Goal: Transaction & Acquisition: Purchase product/service

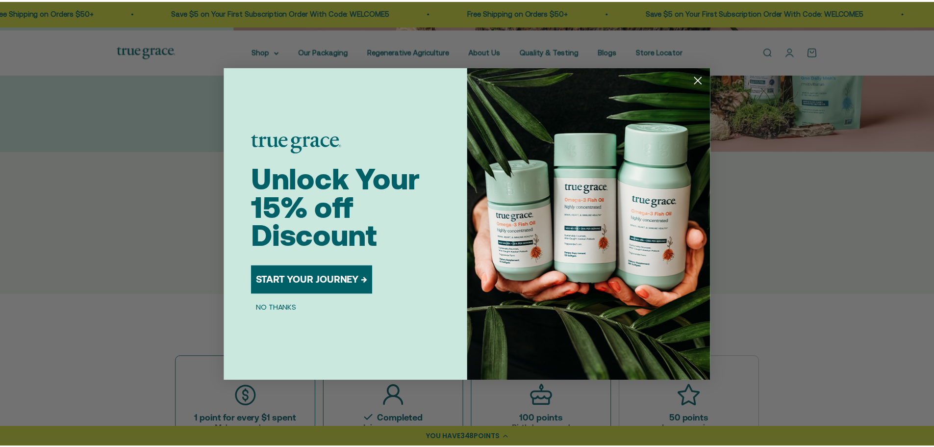
scroll to position [245, 0]
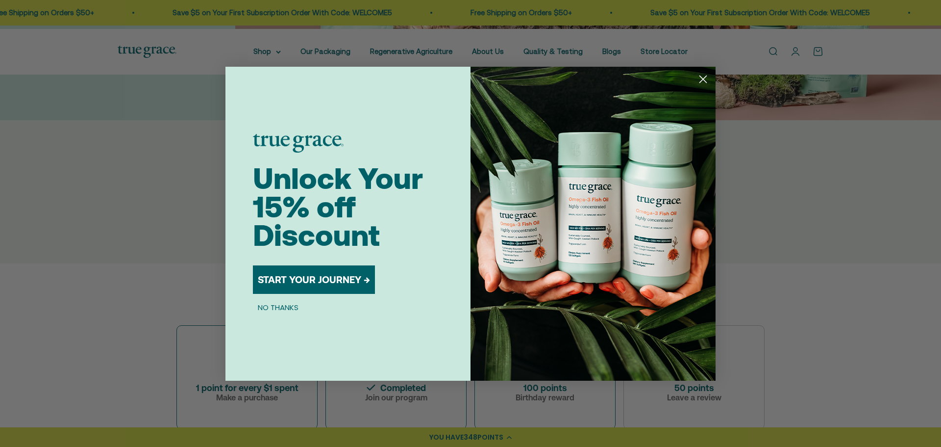
drag, startPoint x: 702, startPoint y: 80, endPoint x: 689, endPoint y: 74, distance: 14.0
click at [702, 79] on circle "Close dialog" at bounding box center [703, 79] width 16 height 16
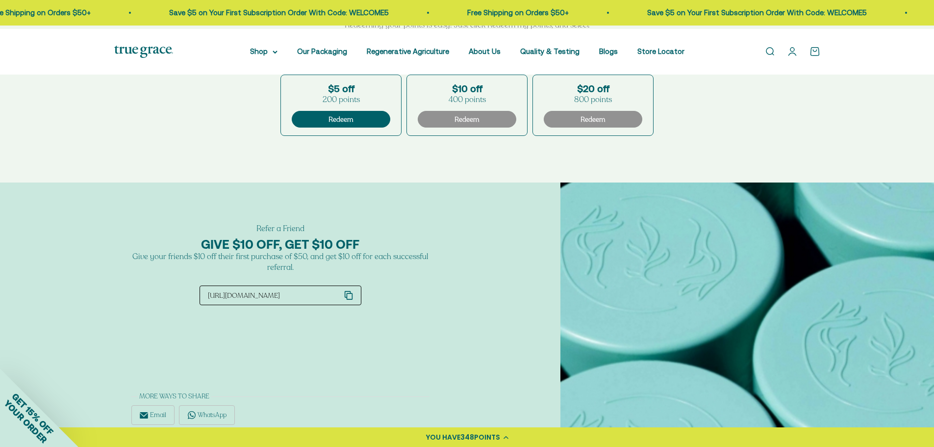
scroll to position [833, 0]
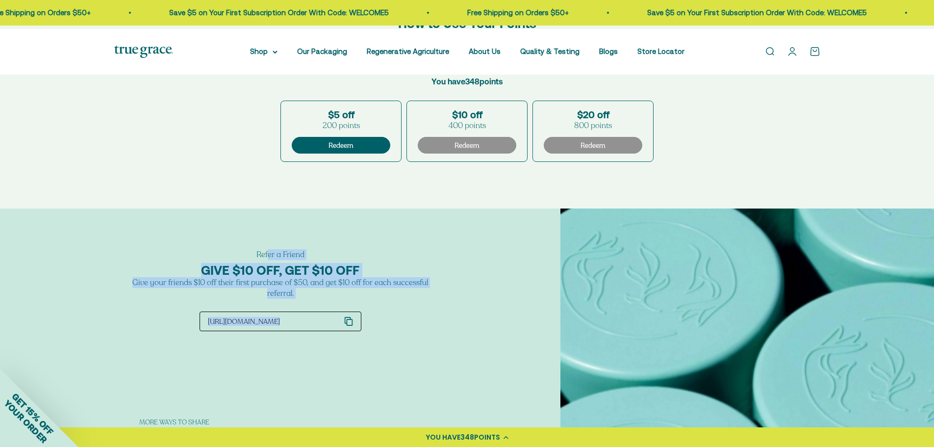
drag, startPoint x: 212, startPoint y: 265, endPoint x: 431, endPoint y: 349, distance: 234.9
click at [431, 349] on div "Refer a Friend GIVE $10 OFF, GET $10 OFF Give your friends $10 off their first …" at bounding box center [280, 337] width 560 height 258
click at [334, 308] on div "Refer a Friend GIVE $10 OFF, GET $10 OFF Give your friends $10 off their first …" at bounding box center [280, 290] width 298 height 82
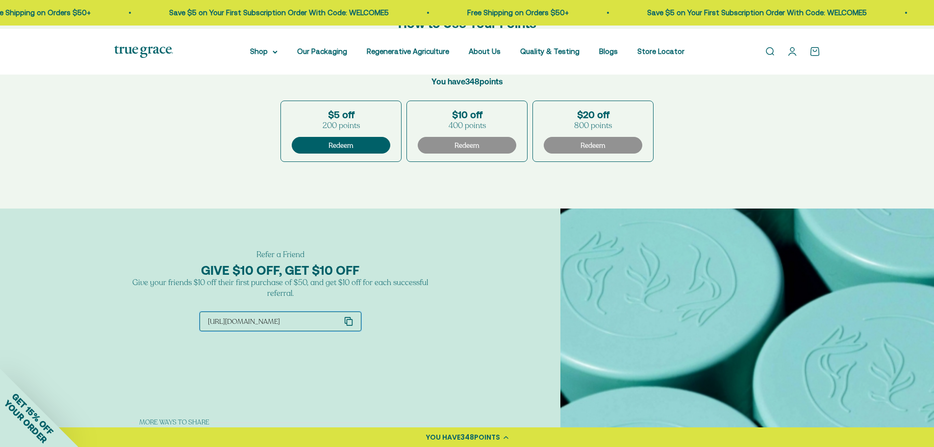
click at [349, 326] on icon "email form" at bounding box center [348, 321] width 9 height 9
click at [341, 372] on div "Refer a Friend GIVE $10 OFF, GET $10 OFF Give your friends $10 off their first …" at bounding box center [280, 357] width 298 height 217
click at [343, 363] on div "Refer a Friend GIVE $10 OFF, GET $10 OFF Give your friends $10 off their first …" at bounding box center [280, 357] width 298 height 217
drag, startPoint x: 330, startPoint y: 331, endPoint x: 216, endPoint y: 336, distance: 114.8
click at [216, 331] on button "http://rwrd.io/ref_78CHKBW?c" at bounding box center [281, 321] width 162 height 20
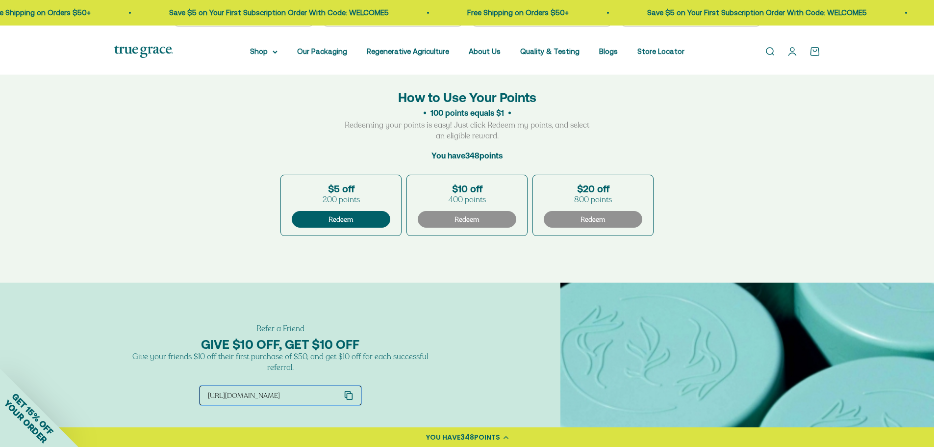
scroll to position [735, 0]
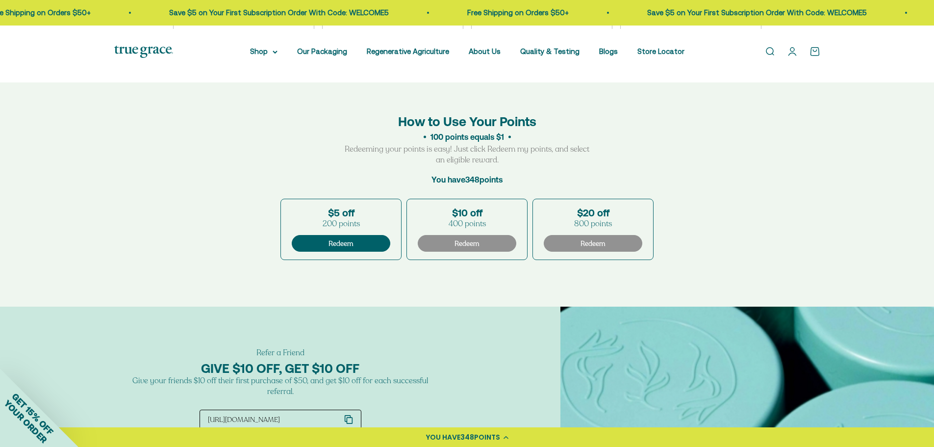
click at [789, 55] on link "Open account page" at bounding box center [792, 51] width 11 height 11
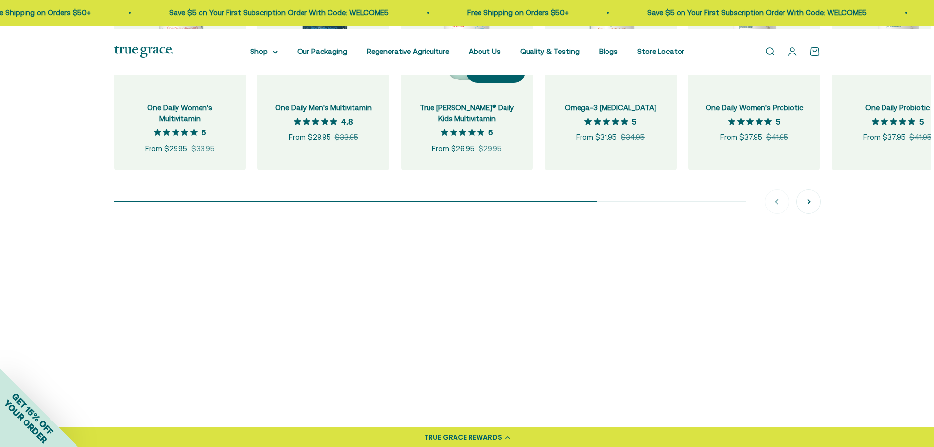
scroll to position [1177, 0]
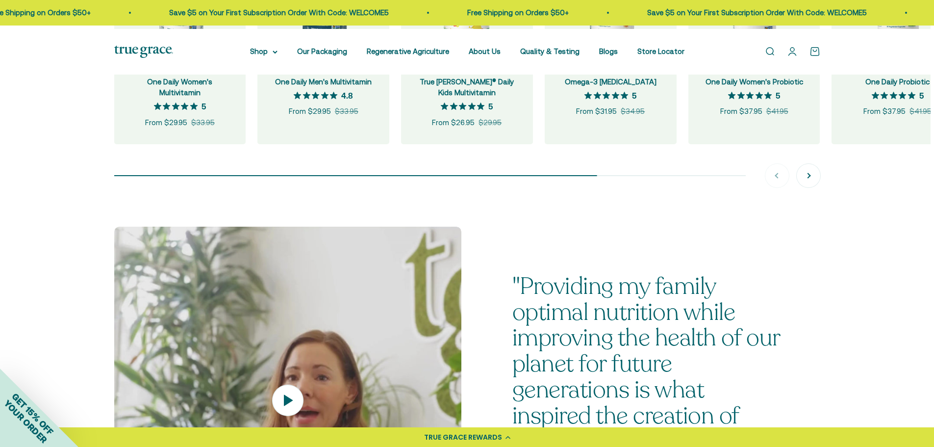
click at [324, 57] on button "+ Quick add" at bounding box center [352, 46] width 59 height 22
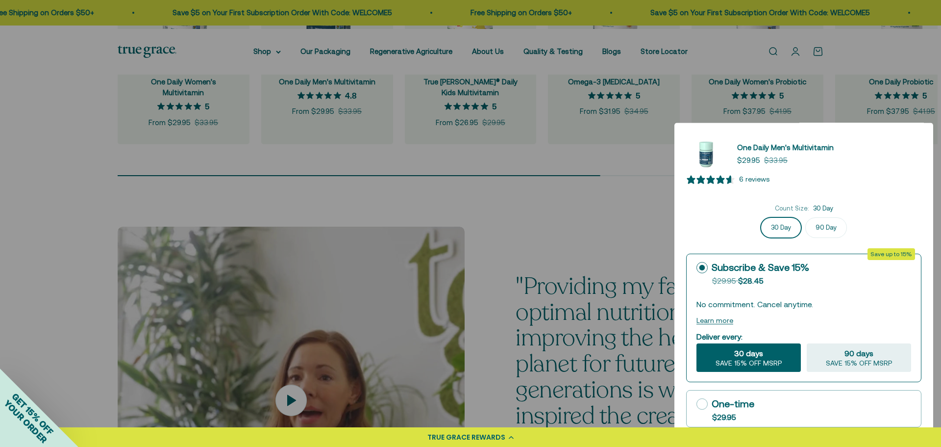
click at [701, 403] on icon at bounding box center [702, 403] width 11 height 11
click at [697, 403] on input "One-time $29.95" at bounding box center [696, 403] width 0 height 0
radio input "true"
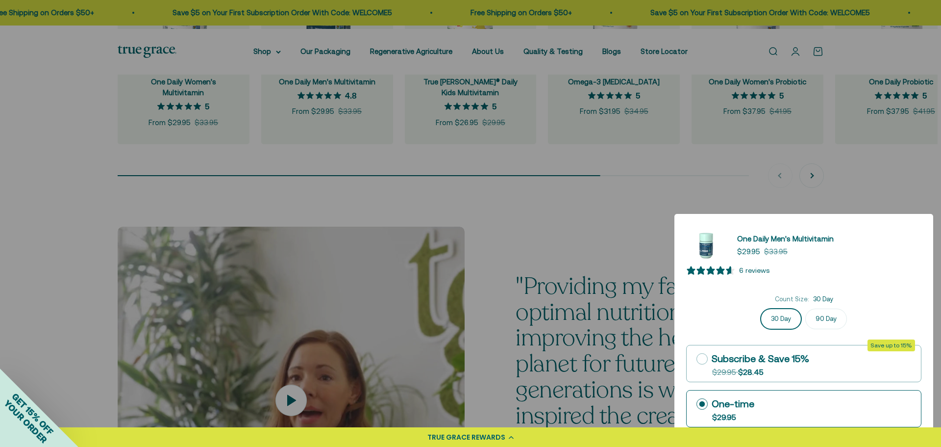
click at [826, 400] on label "One-time $29.95" at bounding box center [804, 408] width 234 height 36
click at [697, 403] on input "One-time $29.95" at bounding box center [696, 403] width 0 height 0
click at [642, 267] on div at bounding box center [470, 223] width 941 height 447
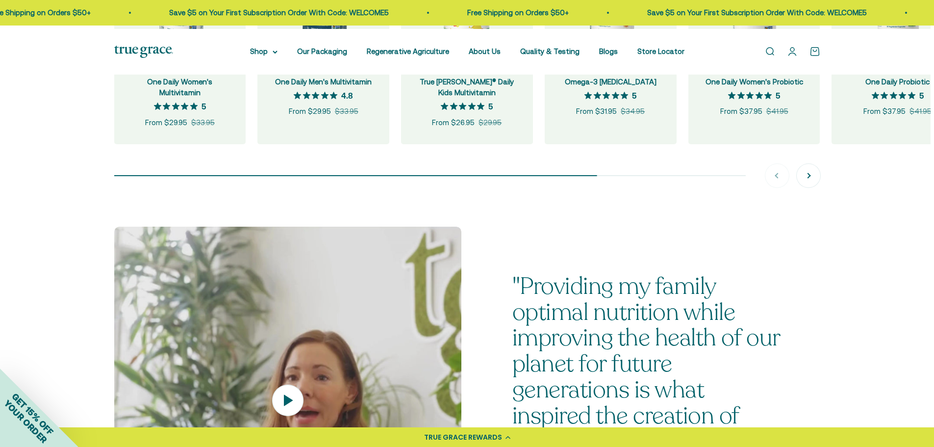
click at [341, 51] on div "+ Quick add" at bounding box center [351, 46] width 35 height 10
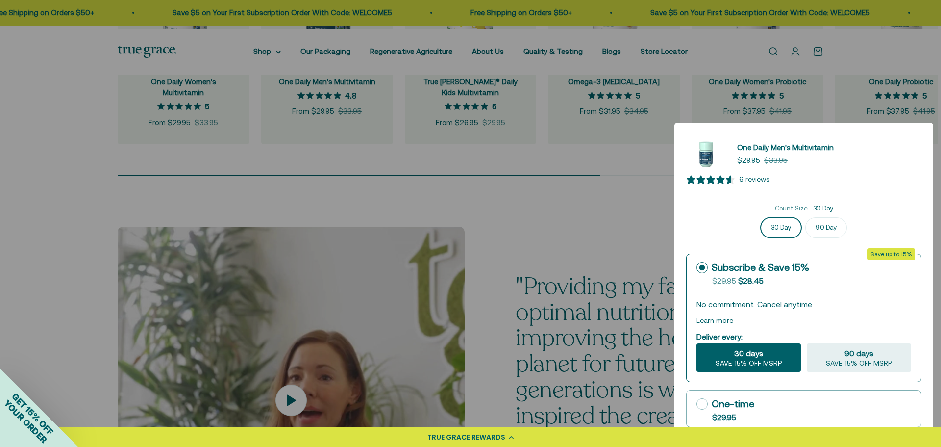
click at [704, 405] on icon at bounding box center [702, 403] width 11 height 11
click at [697, 404] on input "One-time $29.95" at bounding box center [696, 403] width 0 height 0
radio input "true"
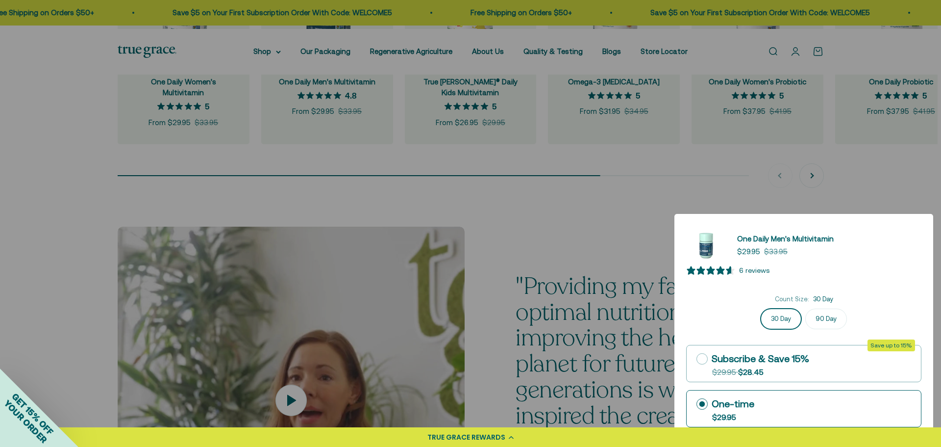
click at [861, 265] on span "6 reviews" at bounding box center [803, 272] width 235 height 14
click at [799, 402] on label "One-time $29.95" at bounding box center [804, 408] width 234 height 36
click at [697, 403] on input "One-time $29.95" at bounding box center [696, 403] width 0 height 0
click at [806, 401] on label "One-time $29.95" at bounding box center [804, 408] width 234 height 36
click at [697, 403] on input "One-time $29.95" at bounding box center [696, 403] width 0 height 0
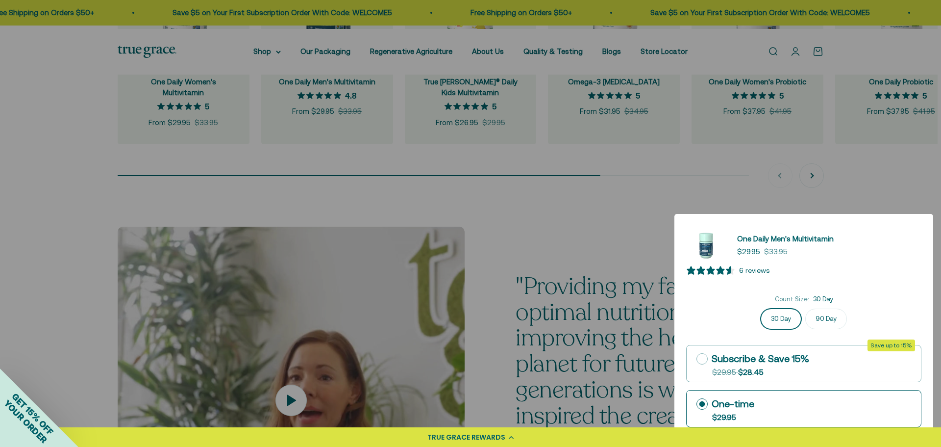
click at [598, 293] on div at bounding box center [470, 223] width 941 height 447
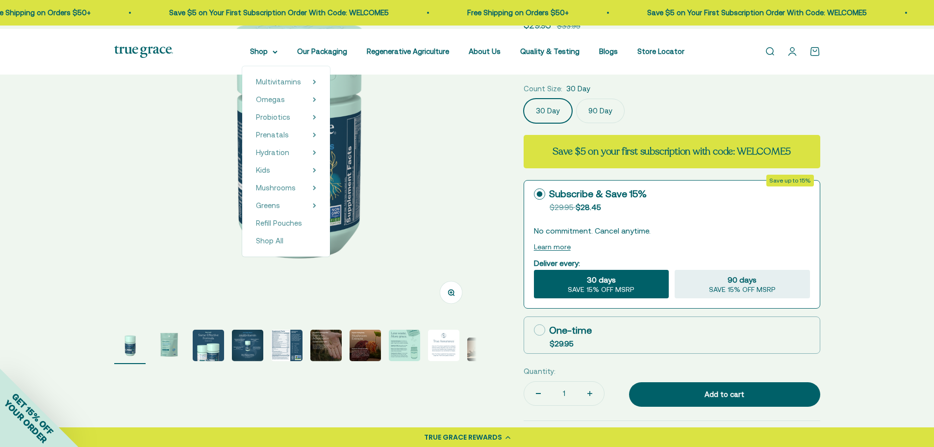
select select "3"
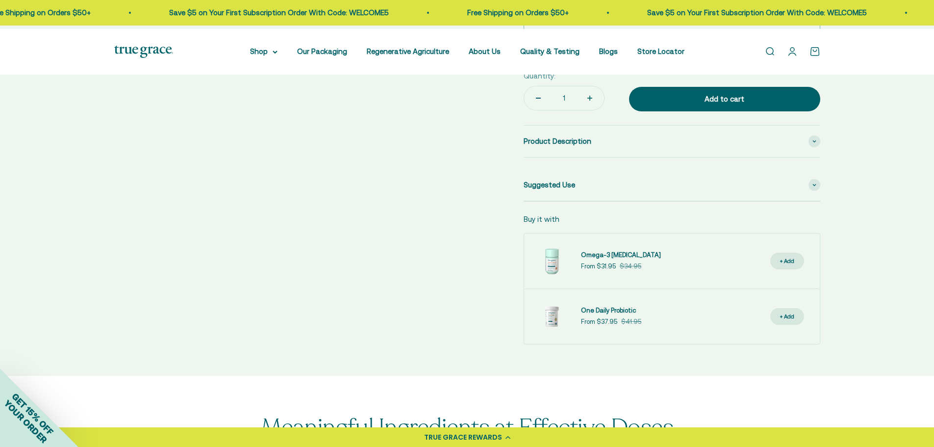
scroll to position [441, 0]
click at [135, 54] on img at bounding box center [143, 52] width 59 height 12
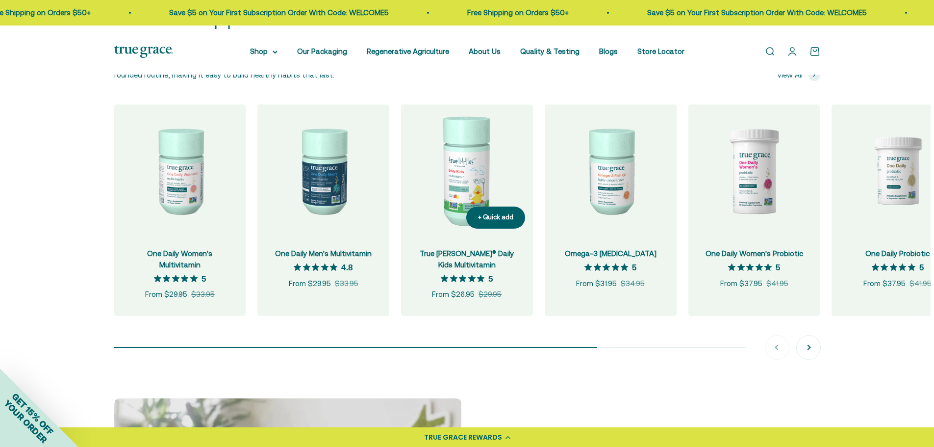
scroll to position [1030, 0]
click at [487, 223] on div "+ Quick add" at bounding box center [495, 217] width 35 height 10
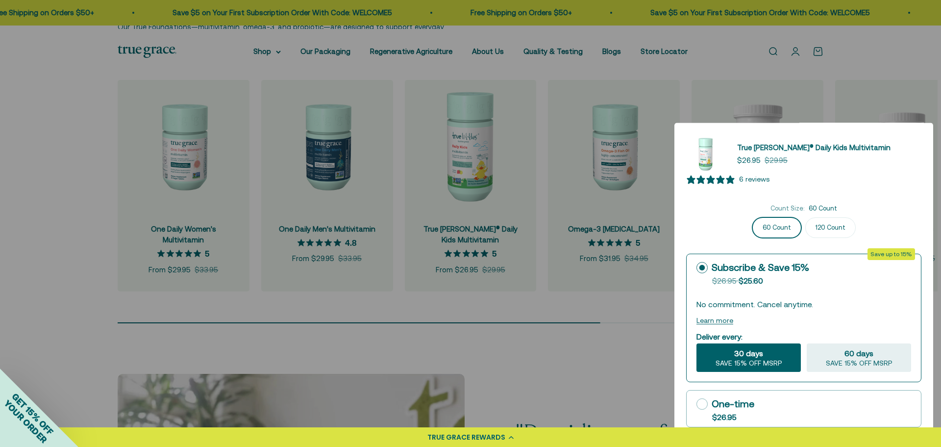
click at [705, 401] on icon at bounding box center [702, 403] width 11 height 11
click at [697, 403] on input "One-time $26.95" at bounding box center [696, 403] width 0 height 0
radio input "true"
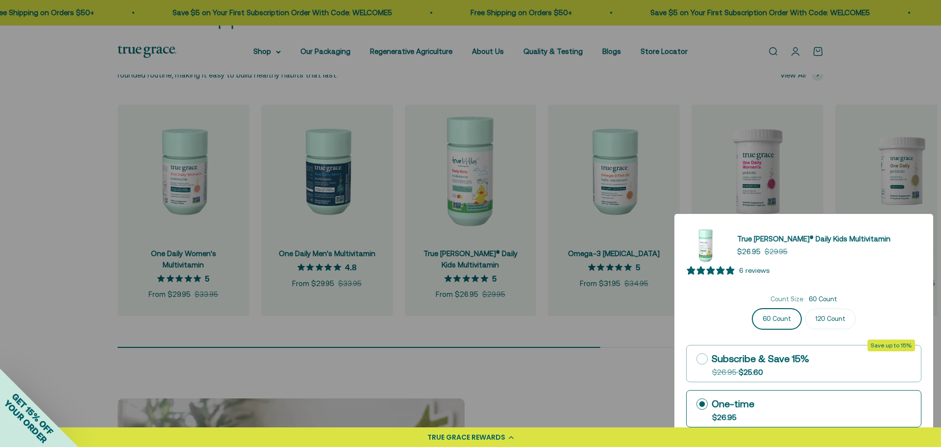
click at [877, 135] on div at bounding box center [470, 223] width 941 height 447
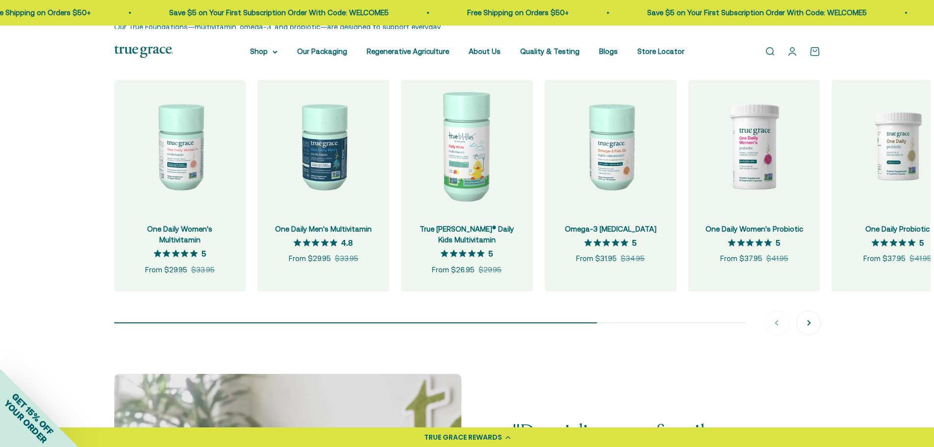
click at [791, 55] on link "Open account page" at bounding box center [792, 51] width 11 height 11
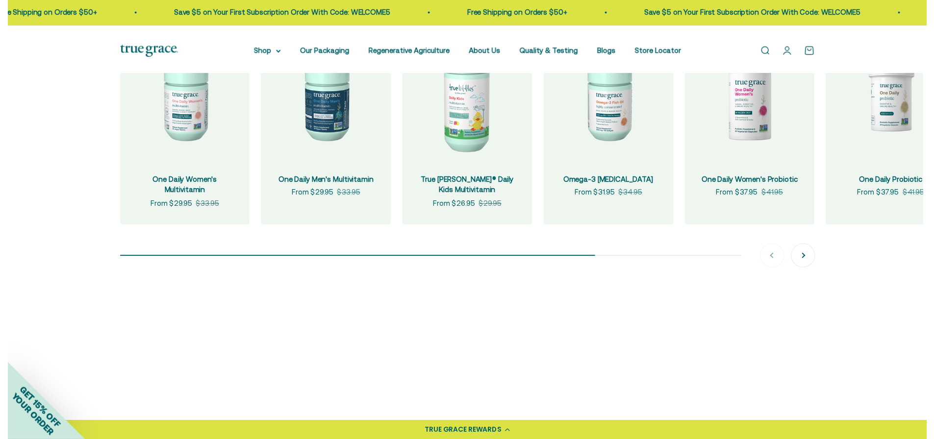
scroll to position [1030, 0]
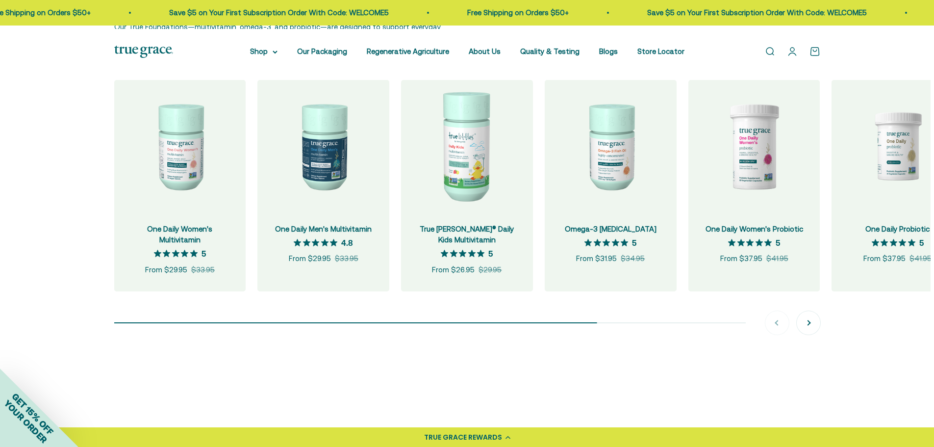
click at [813, 54] on link "Open cart 0" at bounding box center [814, 51] width 11 height 11
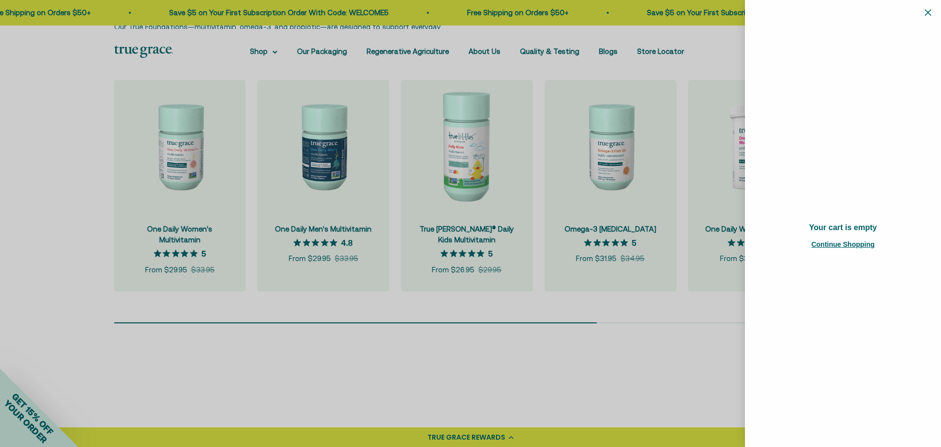
click at [929, 14] on icon "Close" at bounding box center [928, 12] width 6 height 6
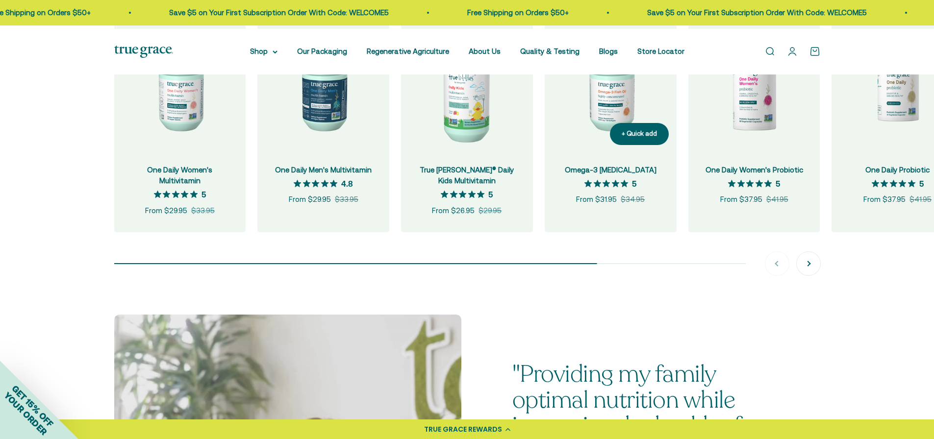
scroll to position [1177, 0]
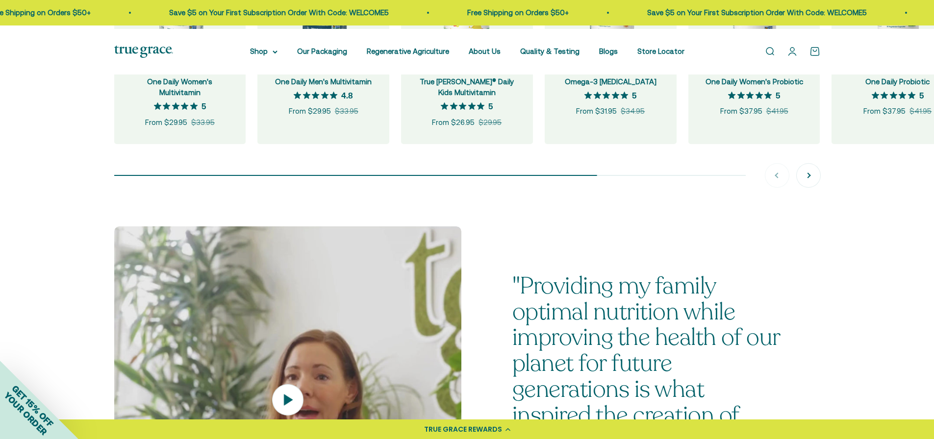
click at [632, 51] on div "+ Quick add" at bounding box center [639, 46] width 35 height 10
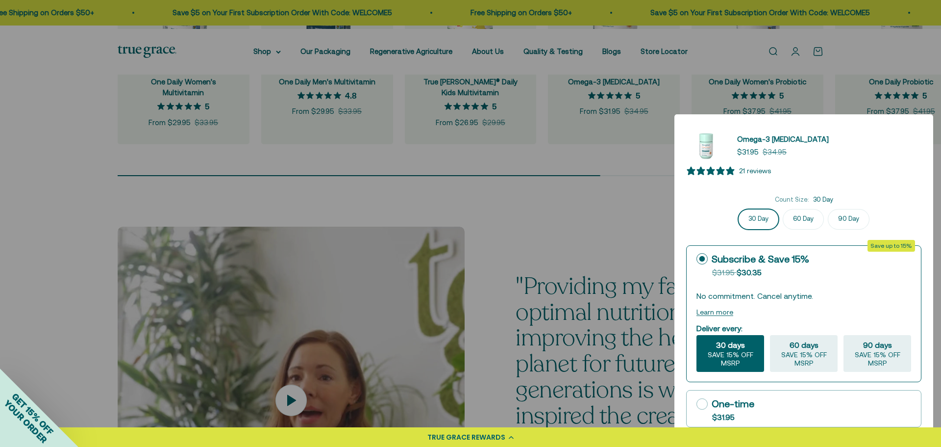
click at [703, 404] on icon at bounding box center [702, 403] width 11 height 11
click at [697, 404] on input "One-time $31.95" at bounding box center [696, 403] width 0 height 0
radio input "true"
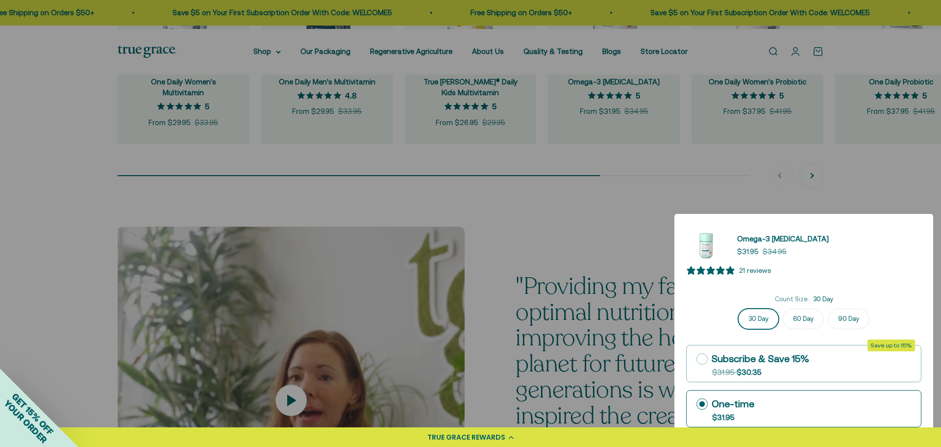
click at [861, 409] on label "One-time $31.95" at bounding box center [804, 408] width 234 height 36
click at [697, 404] on input "One-time $31.95" at bounding box center [696, 403] width 0 height 0
click at [867, 403] on label "One-time $31.95" at bounding box center [804, 408] width 234 height 36
click at [697, 403] on input "One-time $31.95" at bounding box center [696, 403] width 0 height 0
click at [708, 358] on icon at bounding box center [702, 358] width 11 height 11
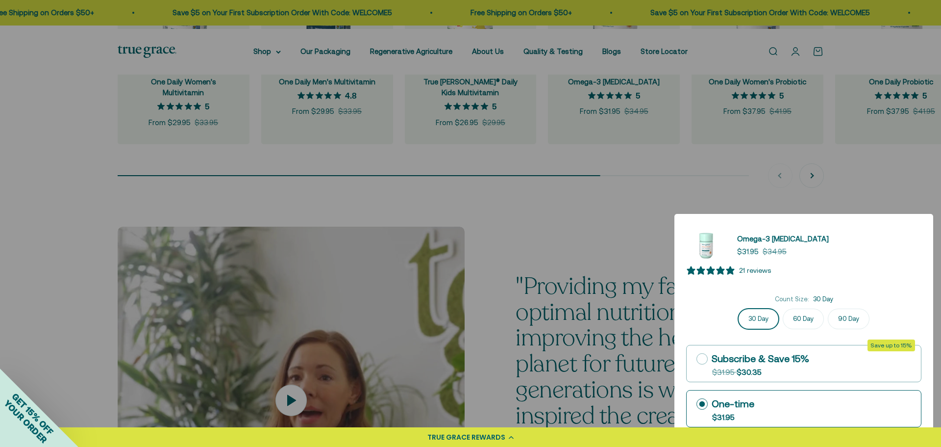
click at [697, 358] on input "Subscribe & Save 15% Original price strikethrough: $31.95 , Discounted price: $…" at bounding box center [696, 358] width 0 height 0
radio input "true"
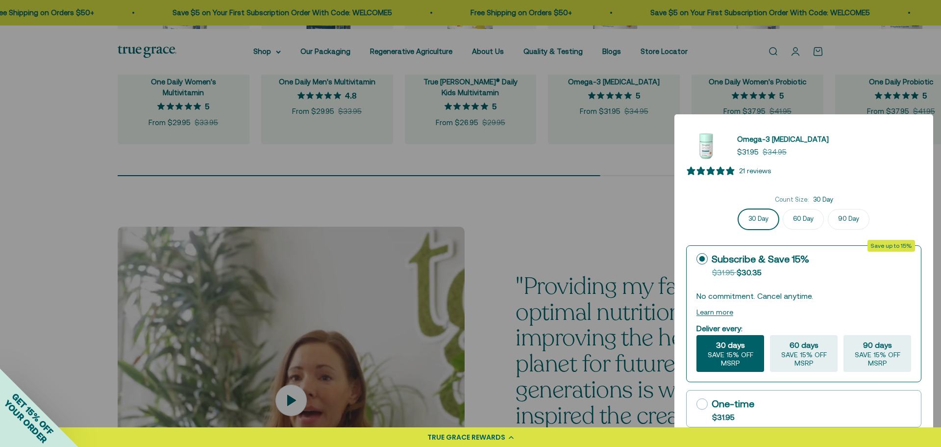
click at [744, 351] on span "SAVE 15% OFF MSRP" at bounding box center [731, 359] width 60 height 17
click at [697, 335] on input "30 days SAVE 15% OFF MSRP" at bounding box center [696, 334] width 0 height 0
click at [735, 351] on span "SAVE 15% OFF MSRP" at bounding box center [731, 359] width 60 height 17
click at [697, 335] on input "30 days SAVE 15% OFF MSRP" at bounding box center [696, 334] width 0 height 0
click at [739, 351] on span "SAVE 15% OFF MSRP" at bounding box center [731, 359] width 60 height 17
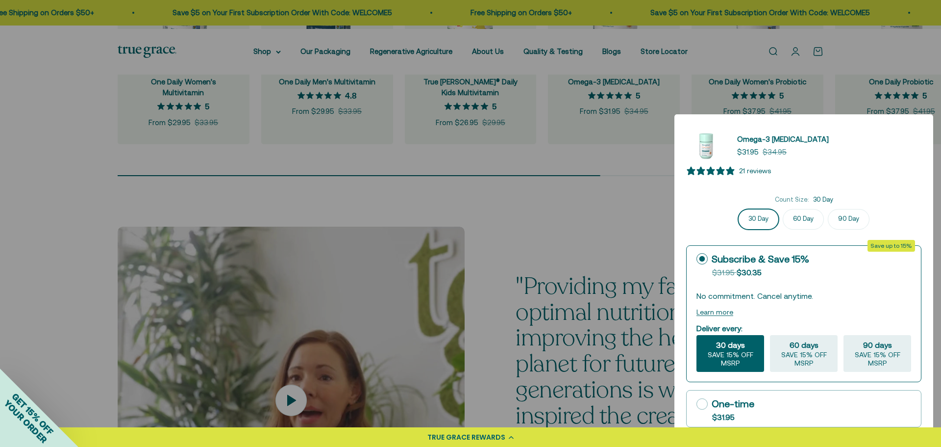
click at [697, 335] on input "30 days SAVE 15% OFF MSRP" at bounding box center [696, 334] width 0 height 0
click at [738, 351] on span "SAVE 15% OFF MSRP" at bounding box center [731, 359] width 60 height 17
click at [697, 335] on input "30 days SAVE 15% OFF MSRP" at bounding box center [696, 334] width 0 height 0
click at [738, 351] on span "SAVE 15% OFF MSRP" at bounding box center [731, 359] width 60 height 17
click at [697, 335] on input "30 days SAVE 15% OFF MSRP" at bounding box center [696, 334] width 0 height 0
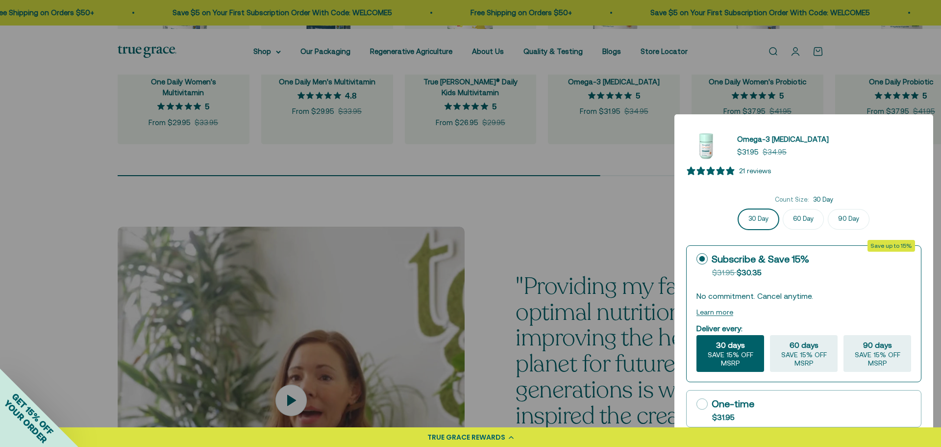
click at [745, 347] on span "30 days" at bounding box center [730, 345] width 29 height 12
click at [697, 335] on input "30 days SAVE 15% OFF MSRP" at bounding box center [696, 334] width 0 height 0
click at [810, 345] on span "60 days" at bounding box center [804, 345] width 29 height 12
click at [770, 335] on input "60 days SAVE 15% OFF MSRP" at bounding box center [770, 334] width 0 height 0
radio input "true"
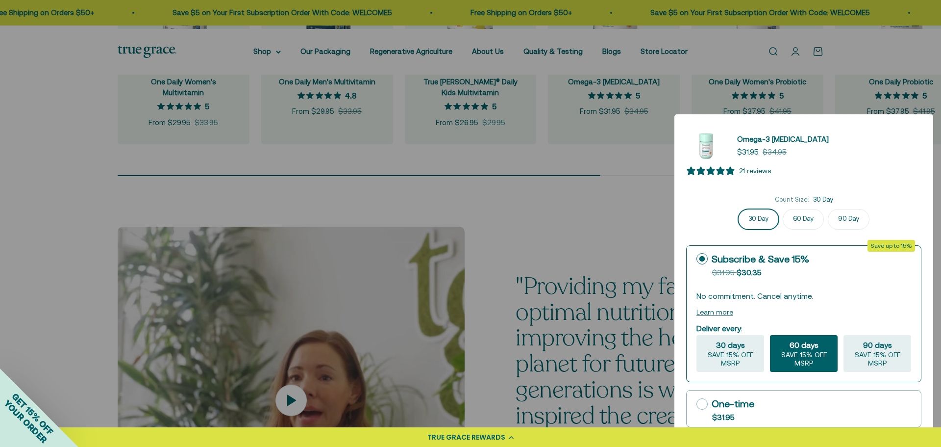
click at [810, 345] on span "60 days" at bounding box center [804, 345] width 29 height 12
click at [770, 335] on input "60 days SAVE 15% OFF MSRP" at bounding box center [770, 334] width 0 height 0
click at [809, 344] on span "60 days" at bounding box center [804, 345] width 29 height 12
click at [770, 335] on input "60 days SAVE 15% OFF MSRP" at bounding box center [770, 334] width 0 height 0
click at [808, 344] on span "60 days" at bounding box center [804, 345] width 29 height 12
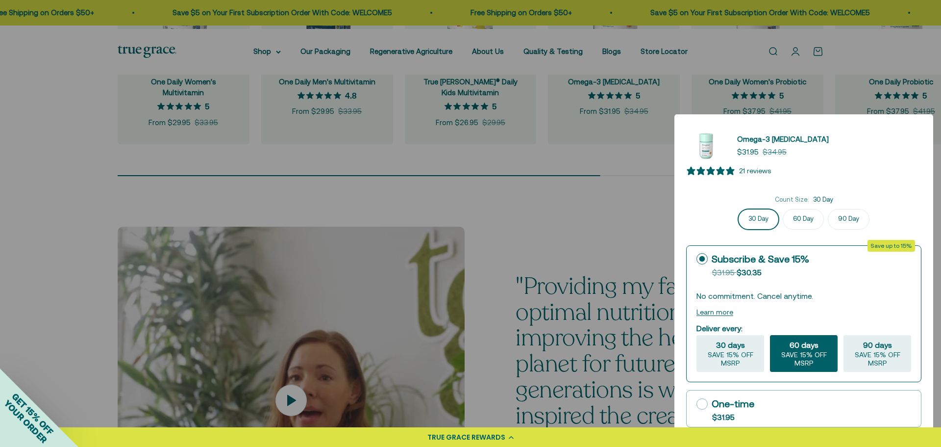
click at [807, 344] on span "60 days" at bounding box center [804, 345] width 29 height 12
click at [770, 335] on input "60 days SAVE 15% OFF MSRP" at bounding box center [770, 334] width 0 height 0
click at [884, 341] on span "90 days" at bounding box center [877, 345] width 29 height 12
click at [844, 335] on input "90 days SAVE 15% OFF MSRP" at bounding box center [843, 334] width 0 height 0
radio input "true"
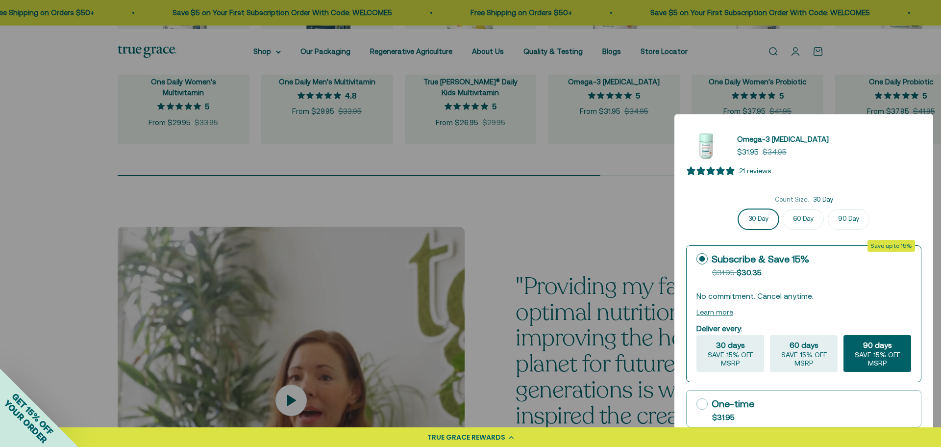
click at [884, 345] on span "90 days" at bounding box center [877, 345] width 29 height 12
click at [844, 335] on input "90 days SAVE 15% OFF MSRP" at bounding box center [843, 334] width 0 height 0
click at [882, 345] on span "90 days" at bounding box center [877, 345] width 29 height 12
click at [844, 335] on input "90 days SAVE 15% OFF MSRP" at bounding box center [843, 334] width 0 height 0
click at [890, 351] on span "SAVE 15% OFF MSRP" at bounding box center [878, 359] width 60 height 17
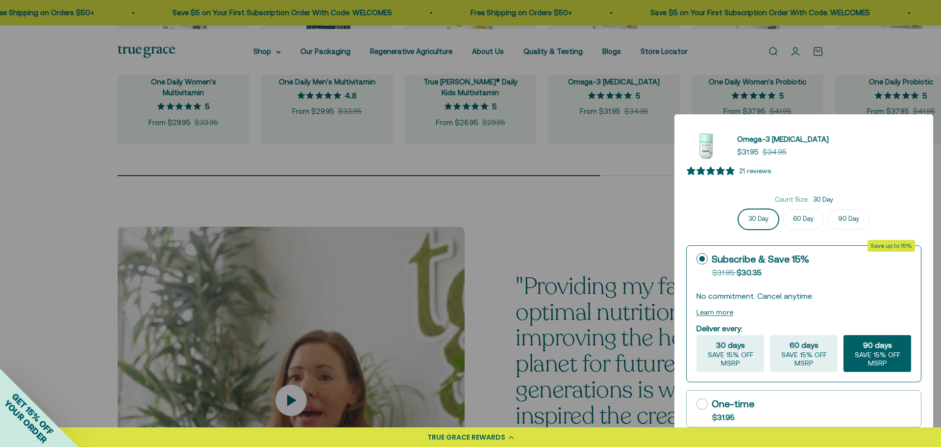
click at [844, 335] on input "90 days SAVE 15% OFF MSRP" at bounding box center [843, 334] width 0 height 0
click at [872, 351] on span "SAVE 15% OFF MSRP" at bounding box center [878, 359] width 60 height 17
click at [844, 335] on input "90 days SAVE 15% OFF MSRP" at bounding box center [843, 334] width 0 height 0
click at [834, 171] on div "21 reviews Count Size: 30 Day 30 Day 60 Day 90 Day" at bounding box center [803, 296] width 235 height 262
click at [542, 306] on div at bounding box center [470, 223] width 941 height 447
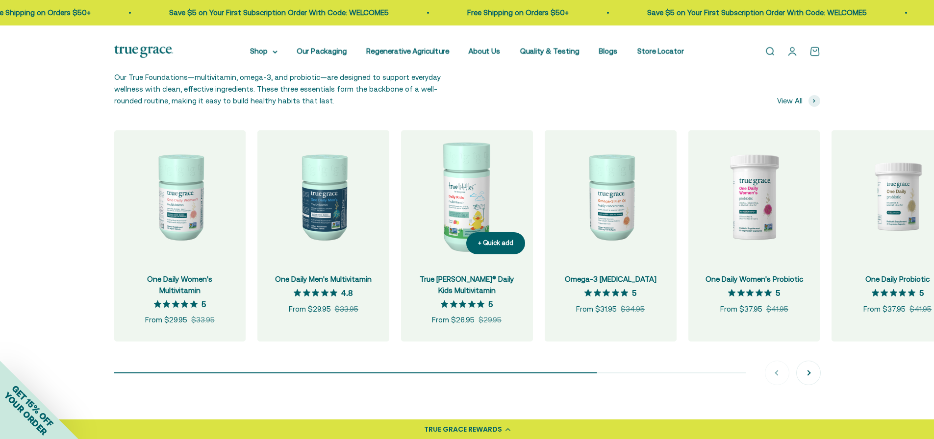
scroll to position [1079, 0]
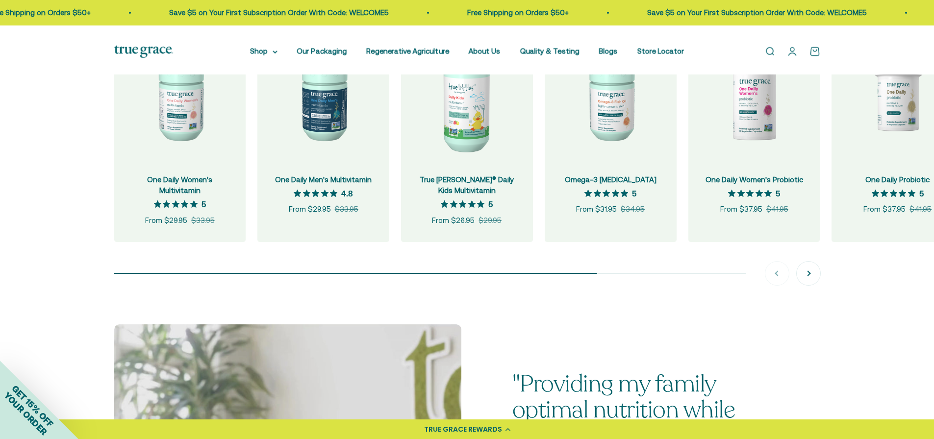
click at [506, 429] on icon at bounding box center [507, 429] width 5 height 3
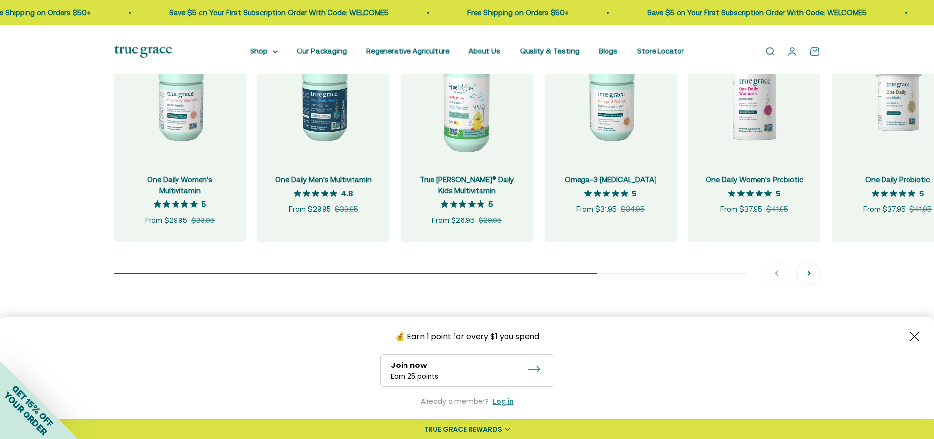
click at [504, 428] on div "TRUE GRACE REWARDS" at bounding box center [467, 430] width 934 height 20
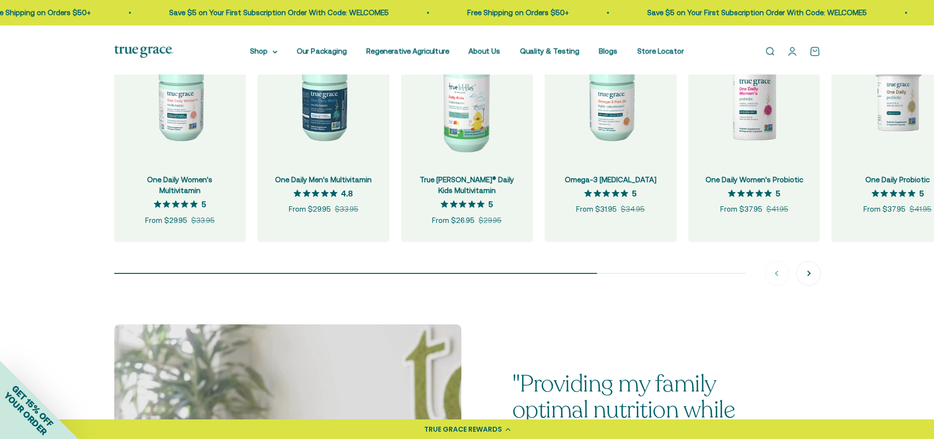
click at [509, 428] on icon at bounding box center [507, 429] width 5 height 3
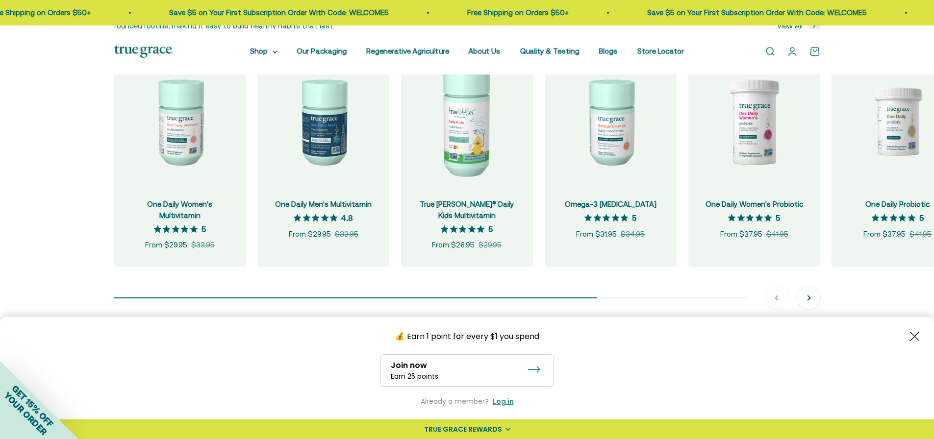
click at [538, 370] on icon at bounding box center [534, 369] width 12 height 7
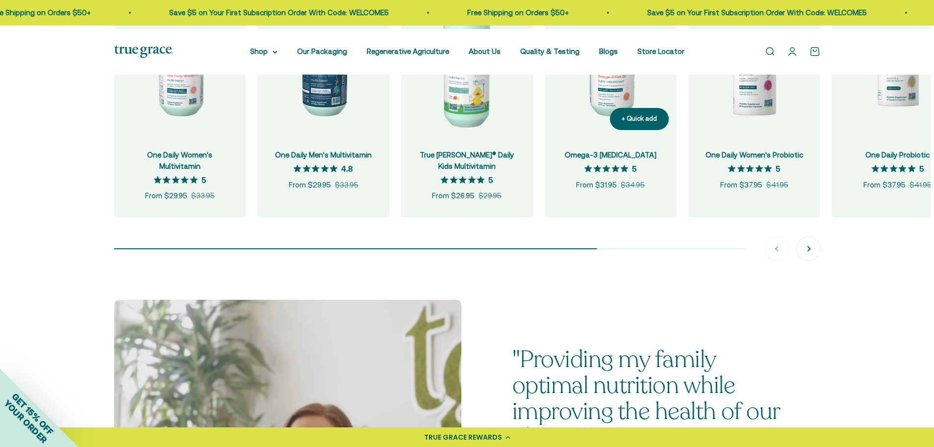
scroll to position [1128, 0]
click at [451, 138] on img at bounding box center [467, 72] width 132 height 132
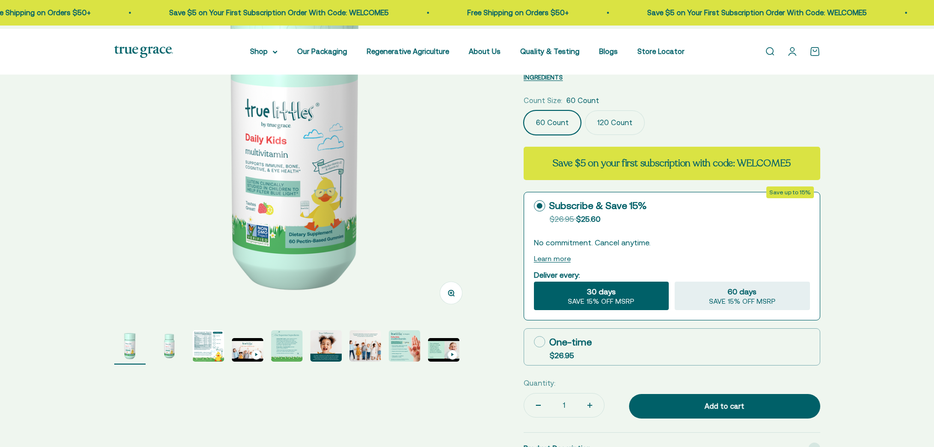
select select "3"
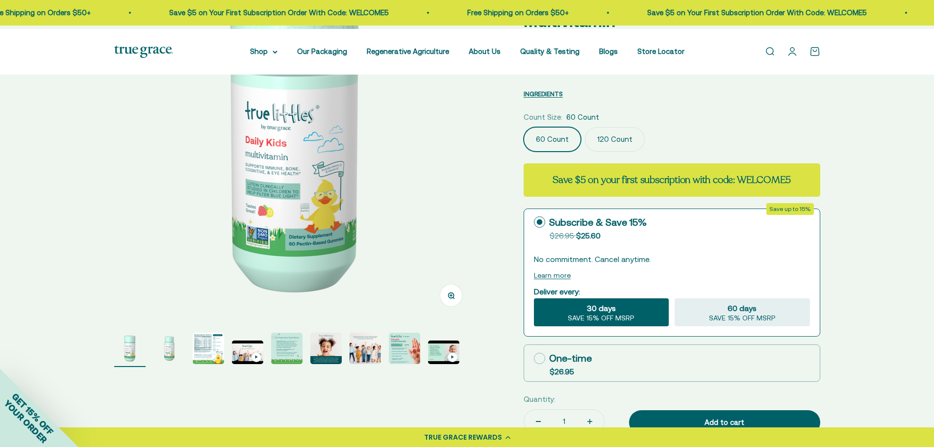
scroll to position [147, 0]
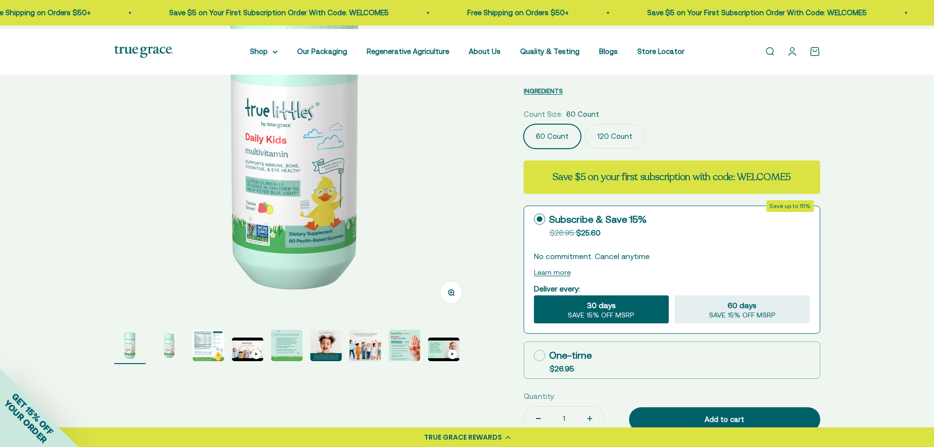
click at [628, 134] on label "120 Count" at bounding box center [615, 136] width 60 height 25
click at [524, 124] on input "120 Count" at bounding box center [523, 124] width 0 height 0
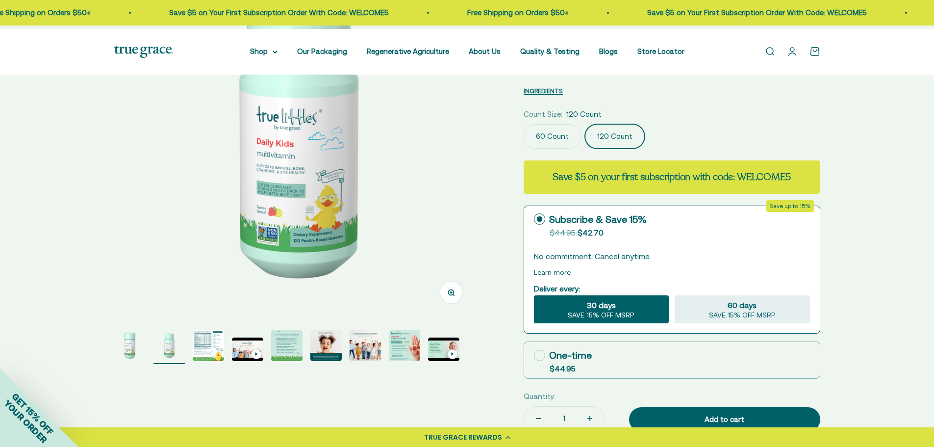
click at [554, 136] on label "60 Count" at bounding box center [552, 136] width 57 height 25
click at [524, 124] on input "60 Count" at bounding box center [523, 124] width 0 height 0
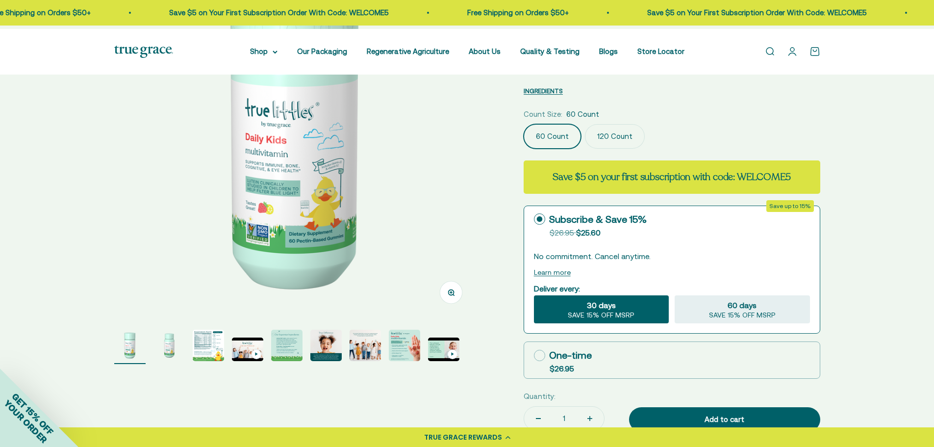
click at [545, 361] on icon at bounding box center [539, 355] width 11 height 11
click at [534, 355] on input "One-time $26.95" at bounding box center [533, 355] width 0 height 0
radio input "true"
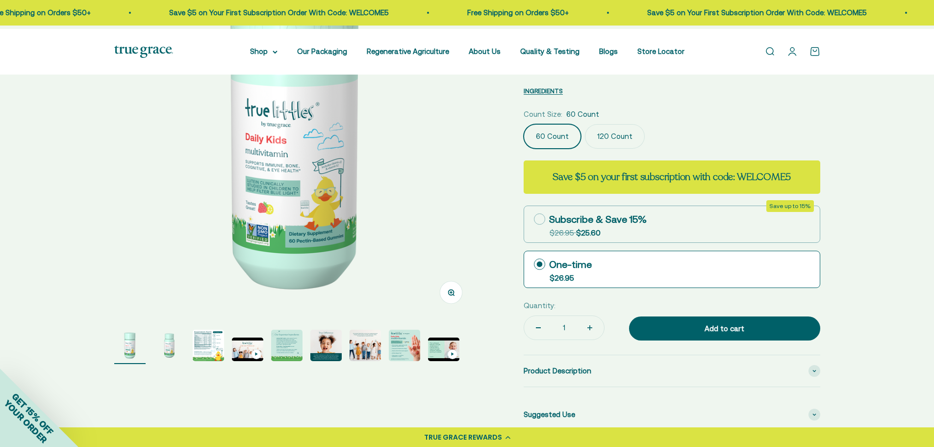
click at [594, 339] on button "Increase quantity" at bounding box center [590, 328] width 28 height 24
type input "2"
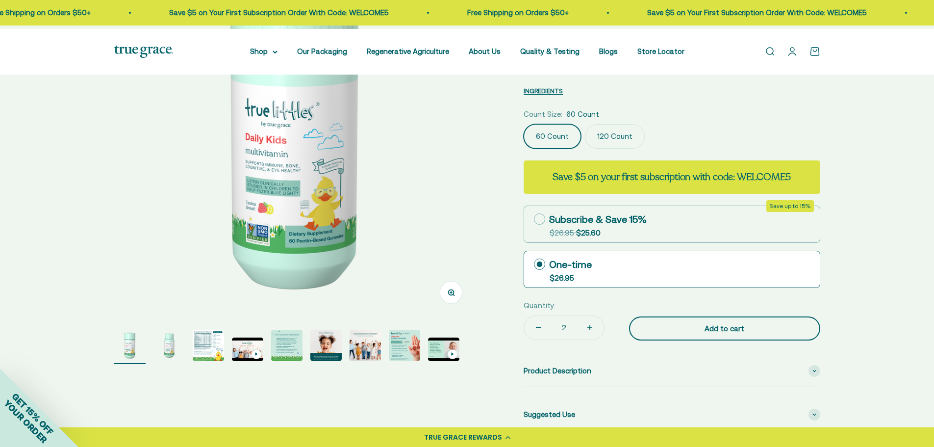
click at [732, 334] on div "Add to cart" at bounding box center [725, 329] width 152 height 12
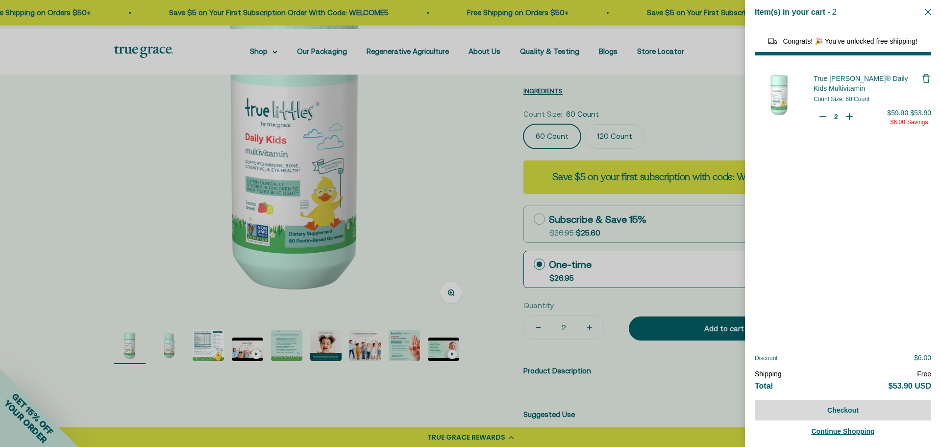
select select "46081230438614"
select select "46429452861654"
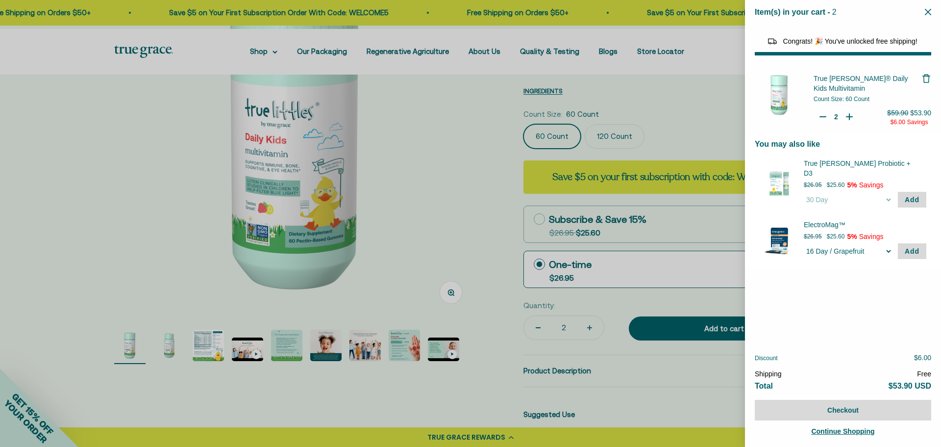
click at [914, 196] on span "Add" at bounding box center [912, 200] width 15 height 8
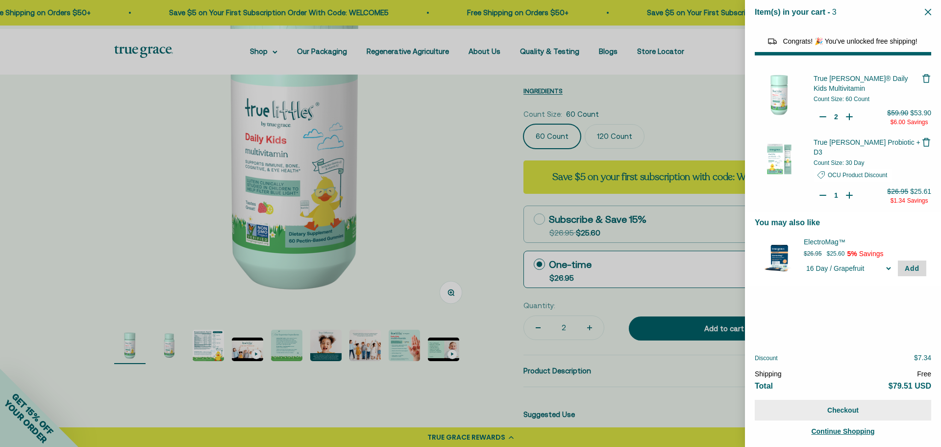
click at [856, 411] on button "Checkout" at bounding box center [843, 410] width 176 height 21
